Goal: Check status: Check status

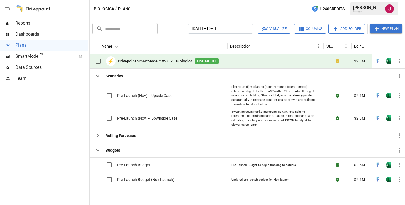
click at [175, 23] on div "​ ​ [DATE] – [DATE] Visualize Columns Add Folder New Plan" at bounding box center [247, 28] width 312 height 12
click at [219, 28] on button "[DATE] – [DATE]" at bounding box center [220, 29] width 65 height 10
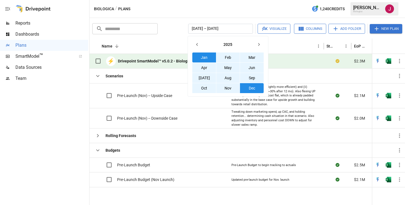
click at [207, 55] on button "Jan" at bounding box center [204, 57] width 24 height 10
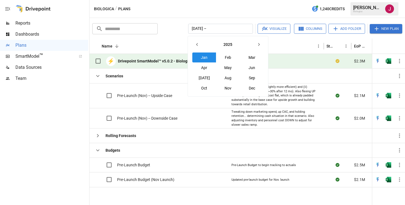
click at [257, 44] on icon "button" at bounding box center [259, 44] width 4 height 4
click at [198, 44] on icon "button" at bounding box center [197, 44] width 4 height 4
click at [214, 28] on button "[DATE] –" at bounding box center [220, 29] width 65 height 10
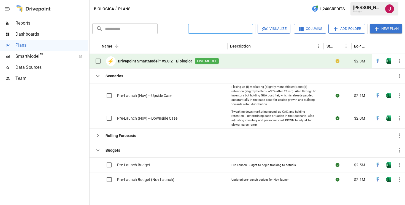
click at [214, 28] on button "button" at bounding box center [220, 29] width 65 height 10
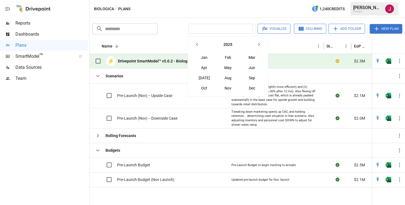
click at [229, 87] on button "Nov" at bounding box center [228, 88] width 24 height 10
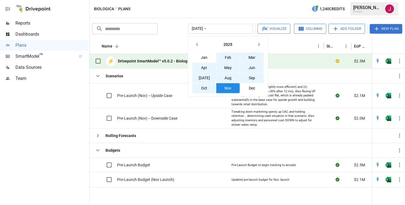
click at [258, 44] on icon "button" at bounding box center [259, 44] width 4 height 4
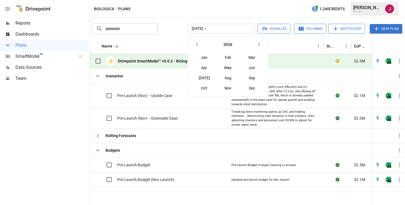
click at [257, 44] on icon "button" at bounding box center [259, 44] width 4 height 4
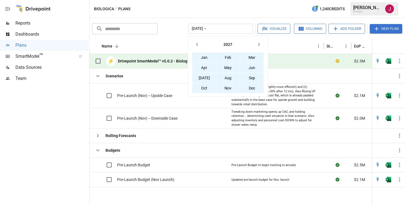
click at [252, 90] on button "Dec" at bounding box center [252, 88] width 24 height 10
